Goal: Find specific page/section: Find specific page/section

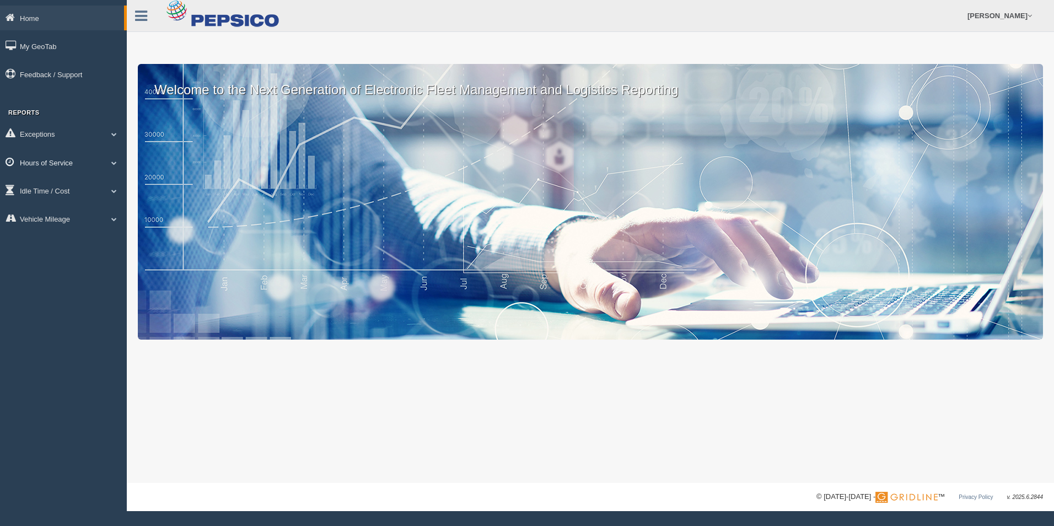
click at [35, 159] on link "Hours of Service" at bounding box center [63, 162] width 127 height 25
click at [95, 222] on link "HOS Violations" at bounding box center [72, 227] width 104 height 20
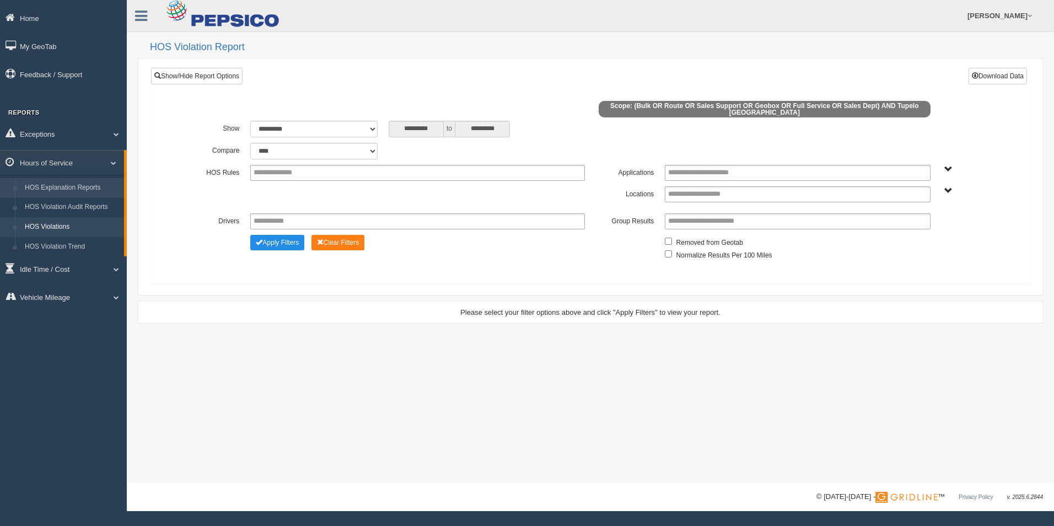
click at [37, 183] on link "HOS Explanation Reports" at bounding box center [72, 188] width 104 height 20
